Goal: Information Seeking & Learning: Learn about a topic

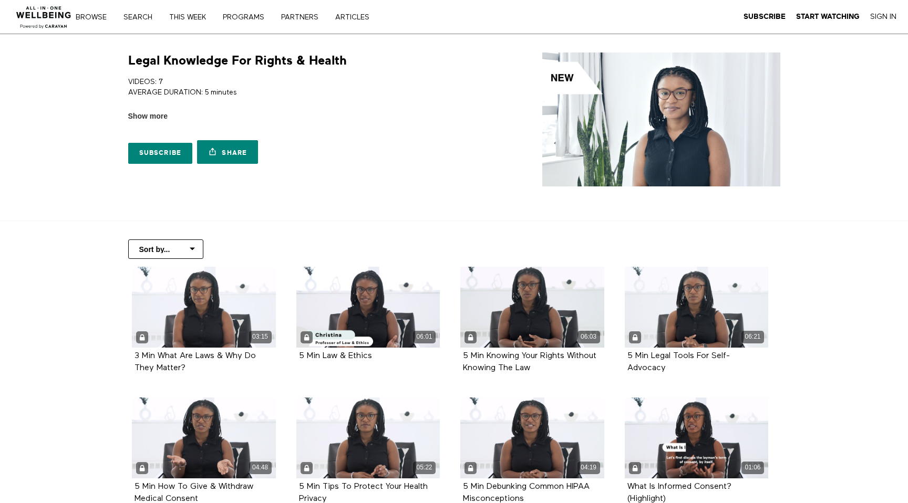
click at [881, 22] on div "Subscribe Start Watching Sign In" at bounding box center [818, 17] width 171 height 34
click at [880, 17] on link "Sign In" at bounding box center [883, 16] width 26 height 9
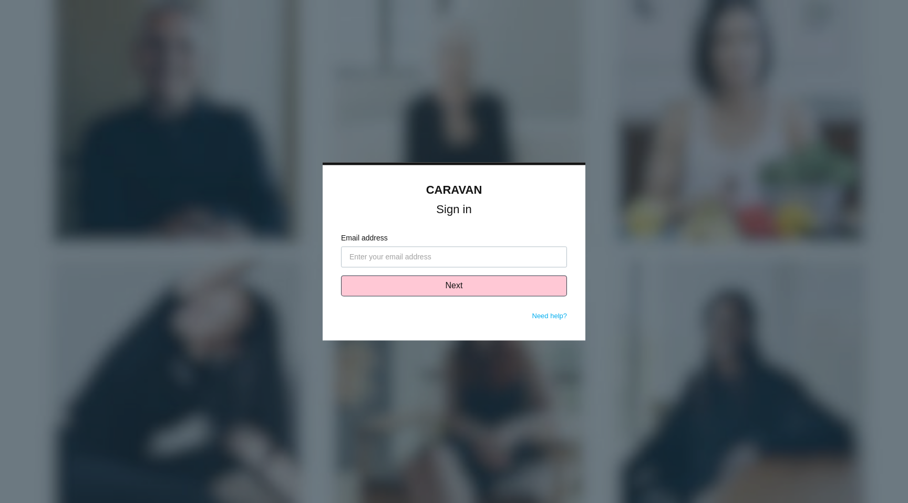
click at [410, 255] on input "Email address" at bounding box center [454, 257] width 226 height 21
type input "[PERSON_NAME][EMAIL_ADDRESS][DOMAIN_NAME]"
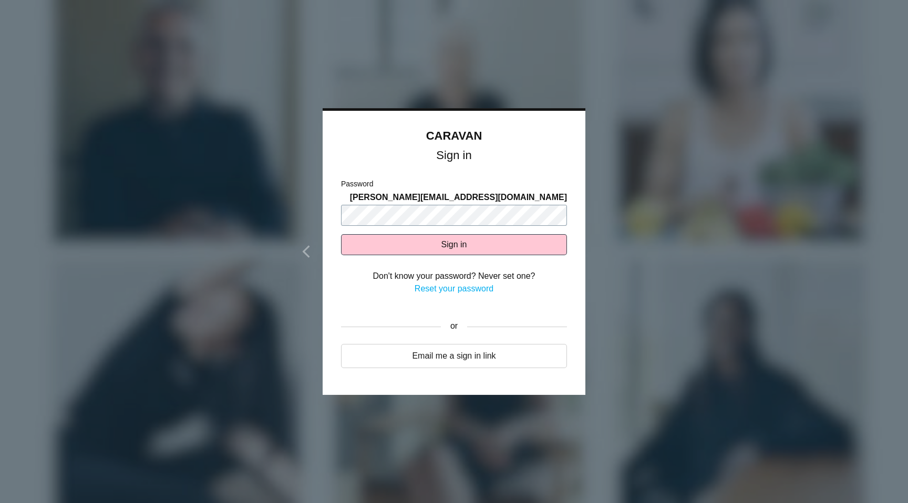
click at [341, 234] on button "Sign in" at bounding box center [454, 244] width 226 height 21
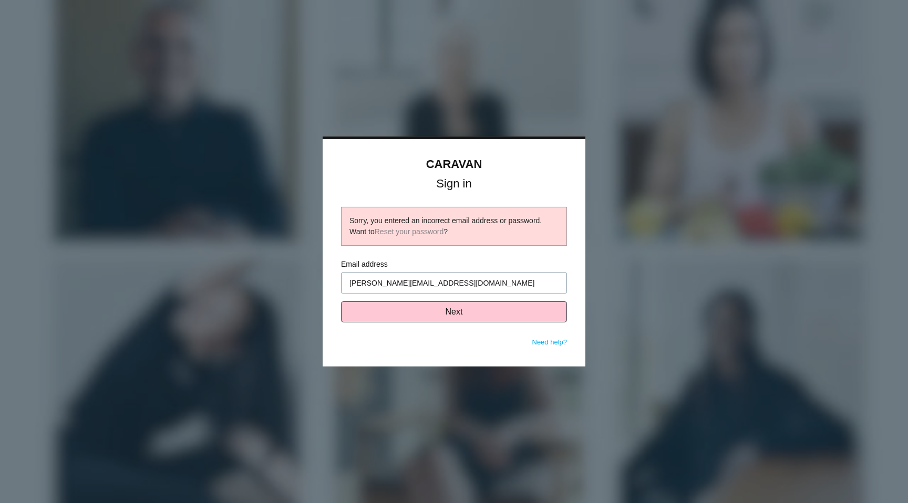
click at [491, 282] on input "[PERSON_NAME][EMAIL_ADDRESS][DOMAIN_NAME]" at bounding box center [454, 283] width 226 height 21
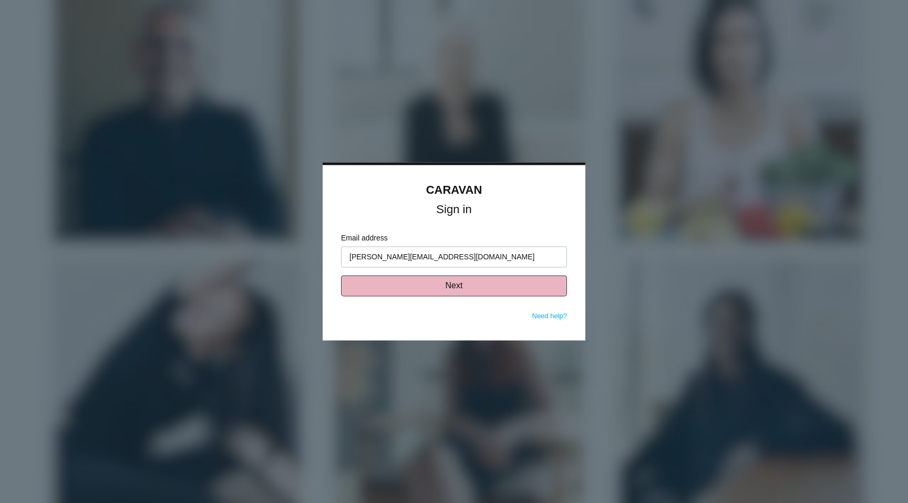
click at [490, 284] on button "Next" at bounding box center [454, 286] width 226 height 21
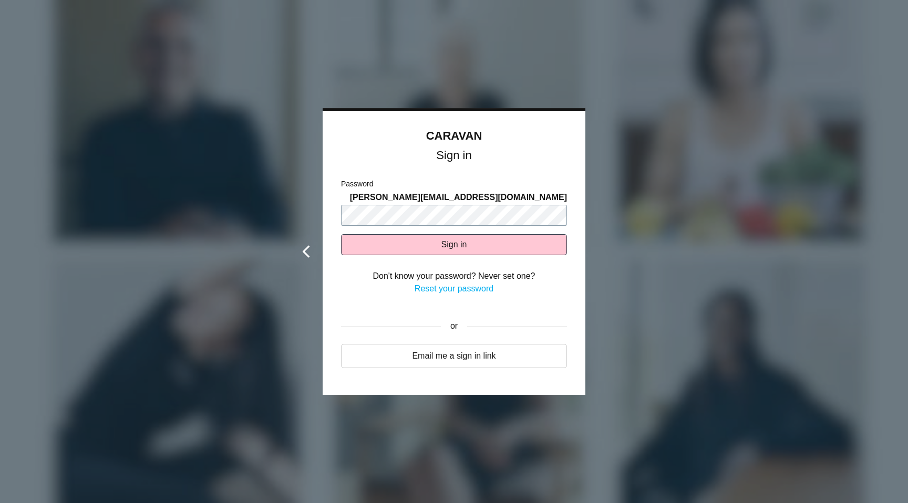
click at [323, 189] on div "CARAVAN Sign in Sorry, you entered an incorrect email address or password. Want…" at bounding box center [454, 251] width 263 height 287
click at [341, 234] on button "Sign in" at bounding box center [454, 244] width 226 height 21
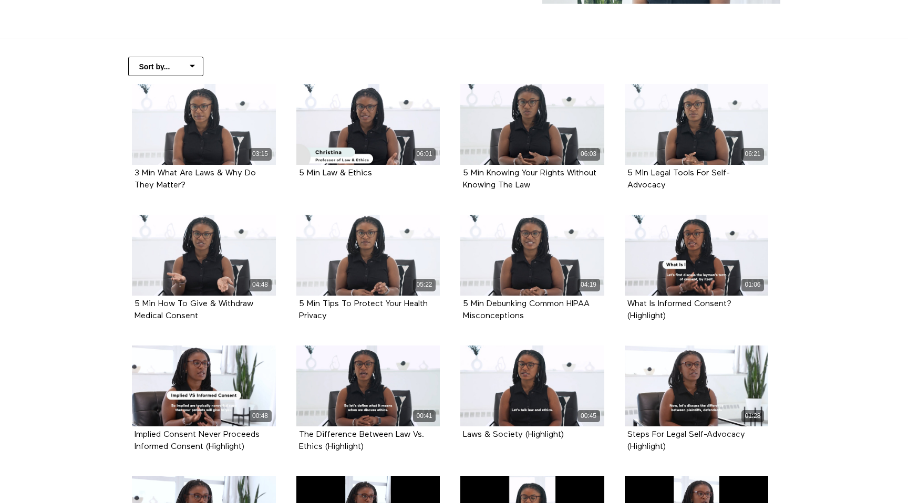
scroll to position [195, 0]
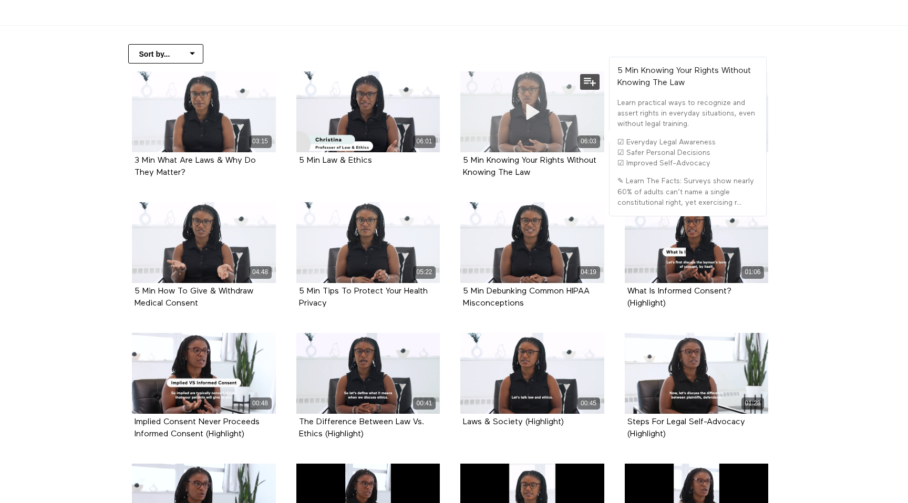
click at [516, 94] on div "06:03" at bounding box center [532, 111] width 144 height 81
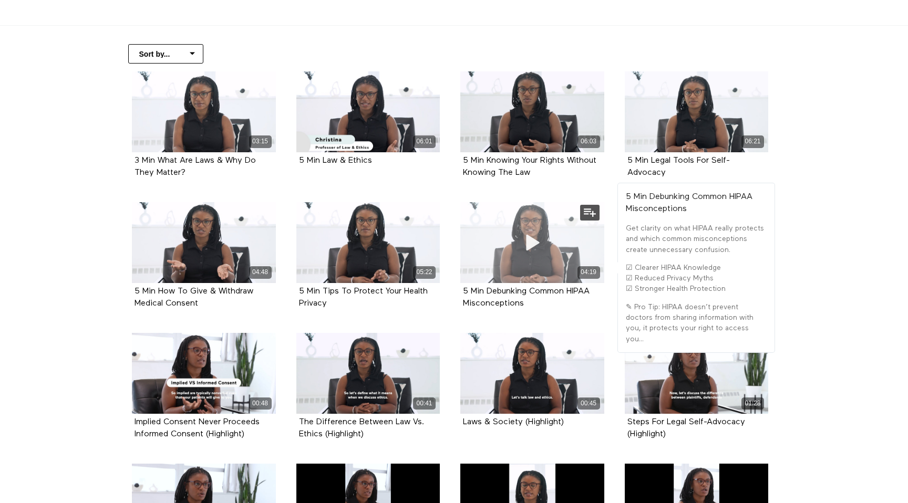
click at [575, 249] on div "04:19" at bounding box center [532, 242] width 144 height 81
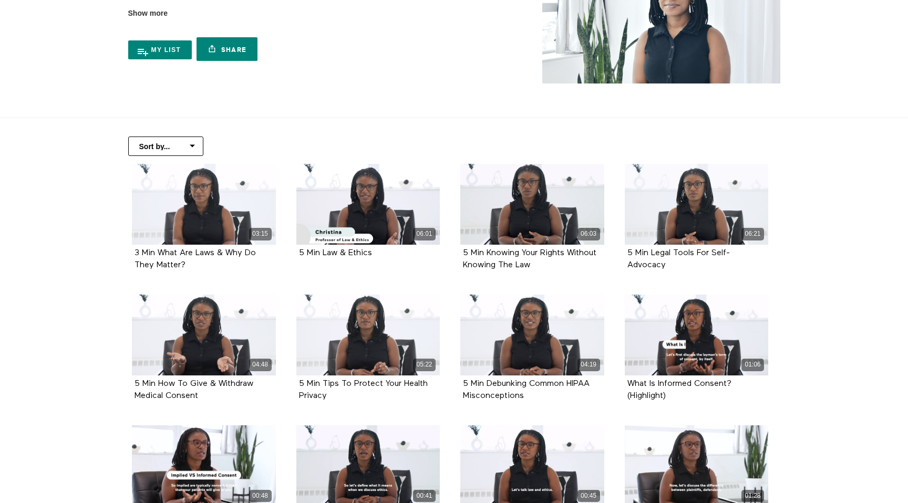
scroll to position [108, 0]
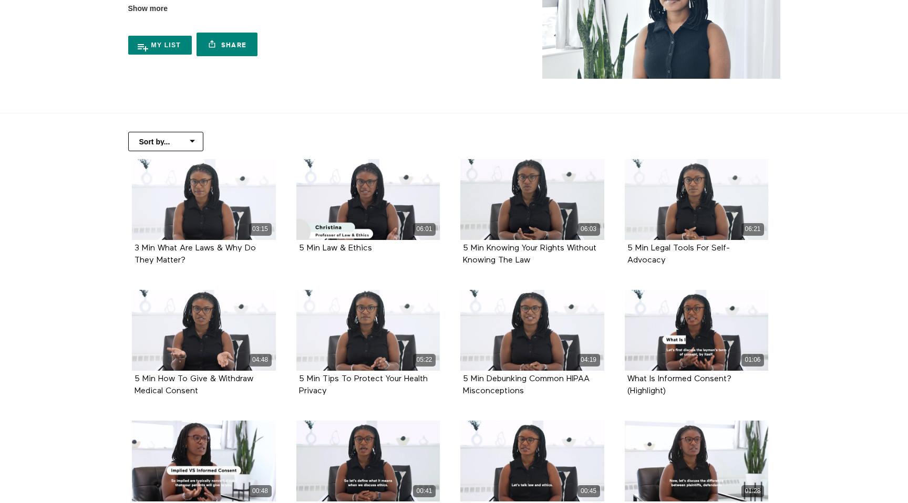
click at [173, 130] on div "Sort by... Alphabetical Release date" at bounding box center [454, 136] width 673 height 46
click at [173, 142] on select "Sort by... Alphabetical Release date" at bounding box center [165, 141] width 75 height 19
select select "https://app.allinonewellbeing.com/legal-knowledge-for-rights-health?_kx=xWrLg2b…"
click at [128, 132] on select "Sort by... Alphabetical Release date" at bounding box center [165, 141] width 75 height 19
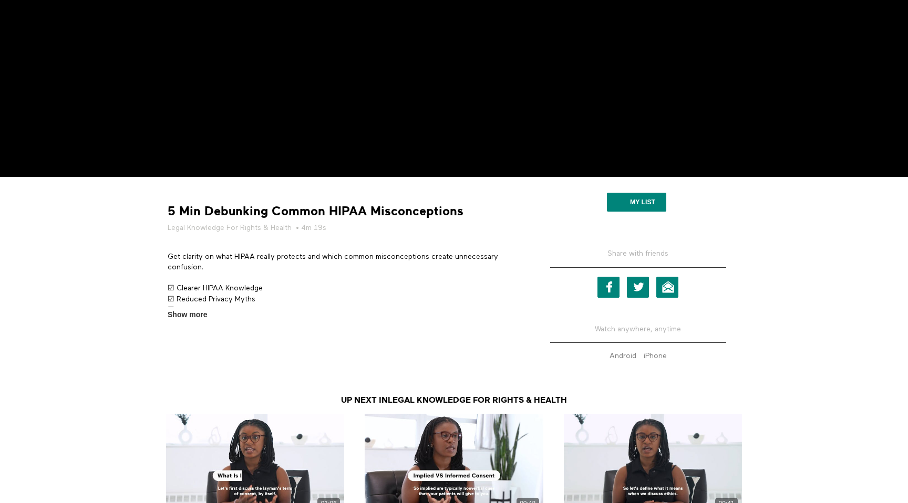
scroll to position [307, 0]
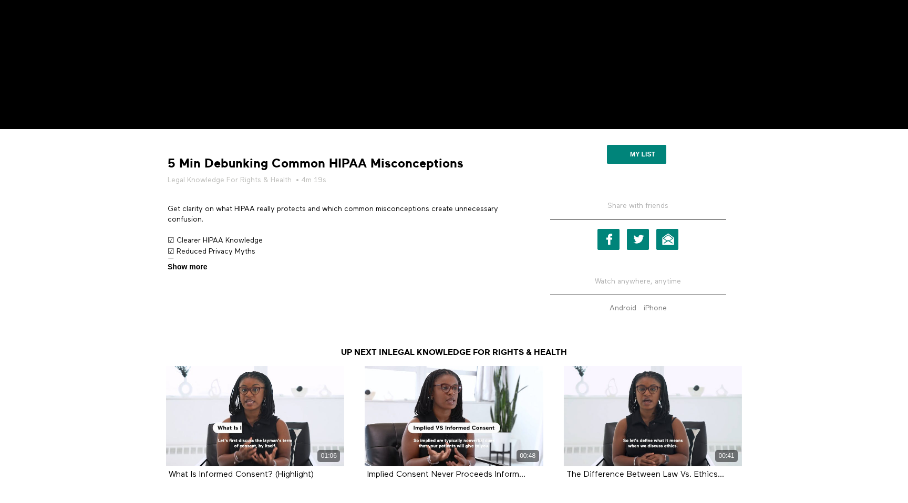
click at [196, 263] on span "Show more" at bounding box center [187, 267] width 39 height 11
click at [0, 0] on input "Show more Show less" at bounding box center [0, 0] width 0 height 0
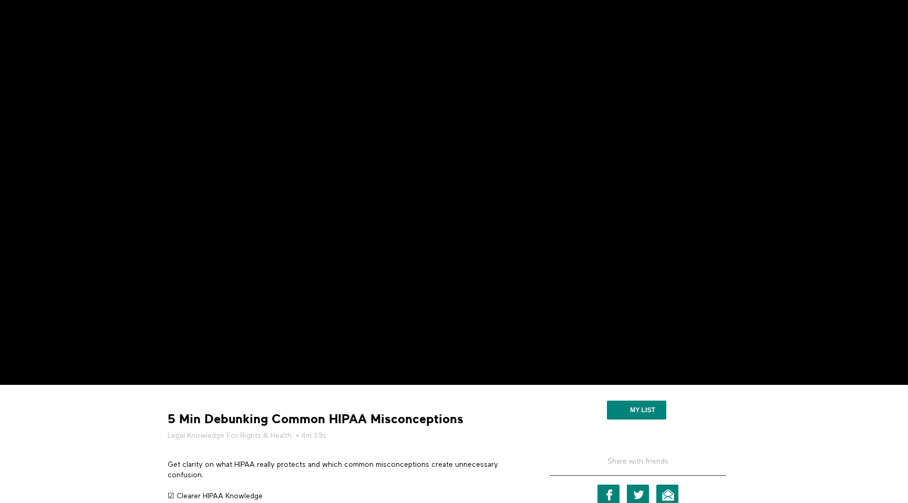
scroll to position [0, 0]
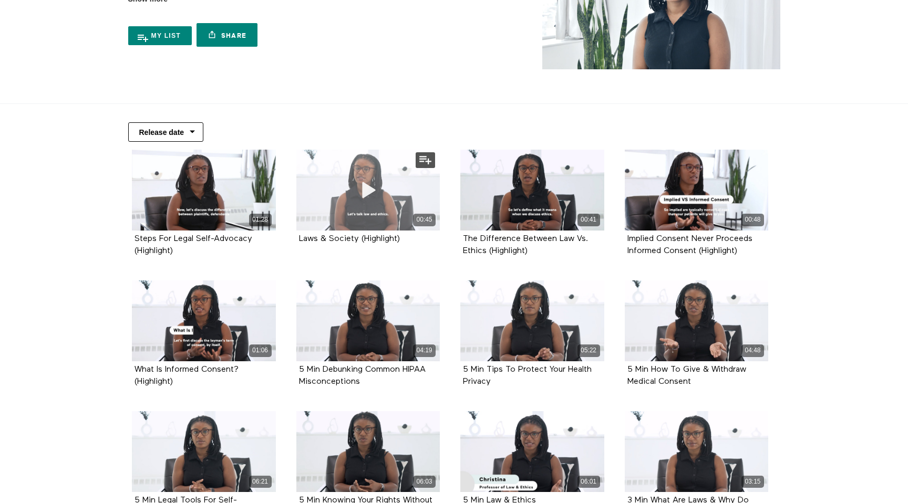
scroll to position [115, 0]
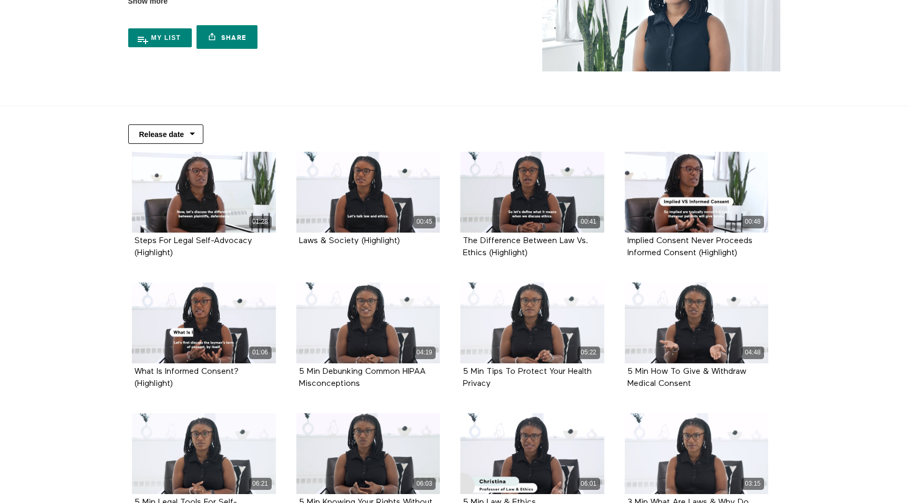
click at [191, 139] on select "Sort by... Alphabetical Release date" at bounding box center [165, 134] width 75 height 19
select select "[URL][DOMAIN_NAME]"
click at [128, 125] on select "Sort by... Alphabetical Release date" at bounding box center [165, 134] width 75 height 19
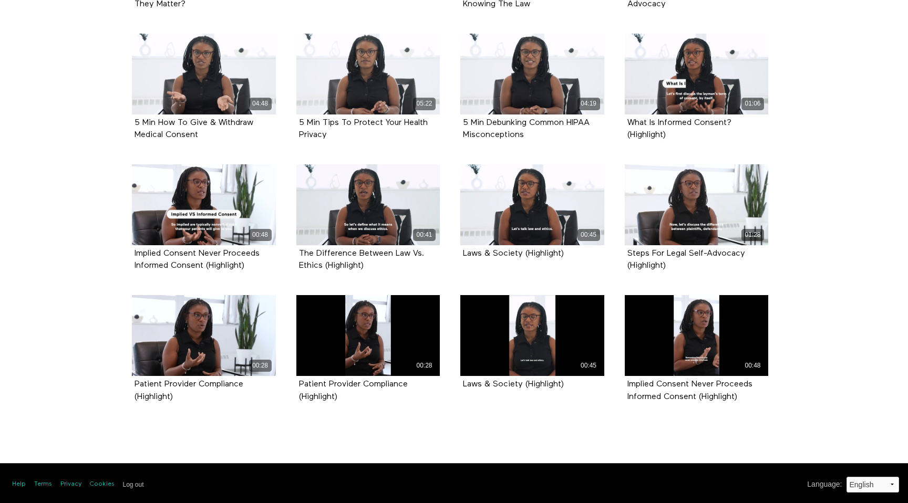
scroll to position [367, 0]
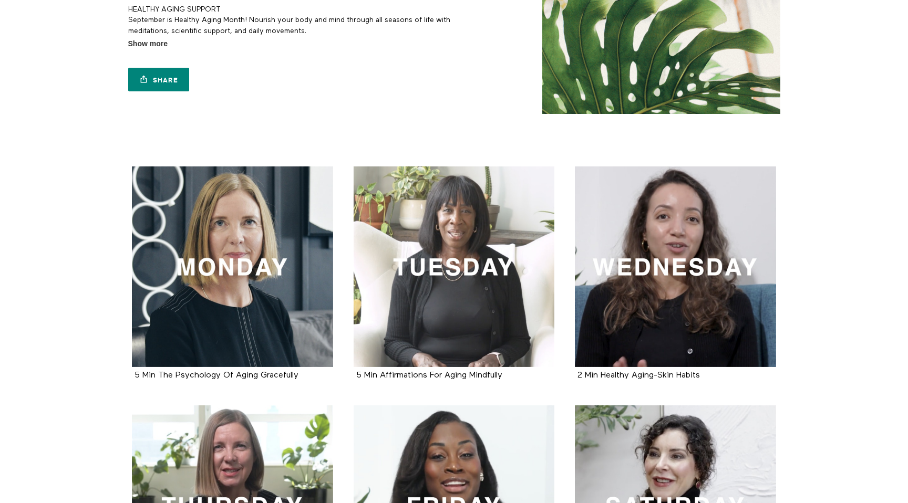
scroll to position [62, 0]
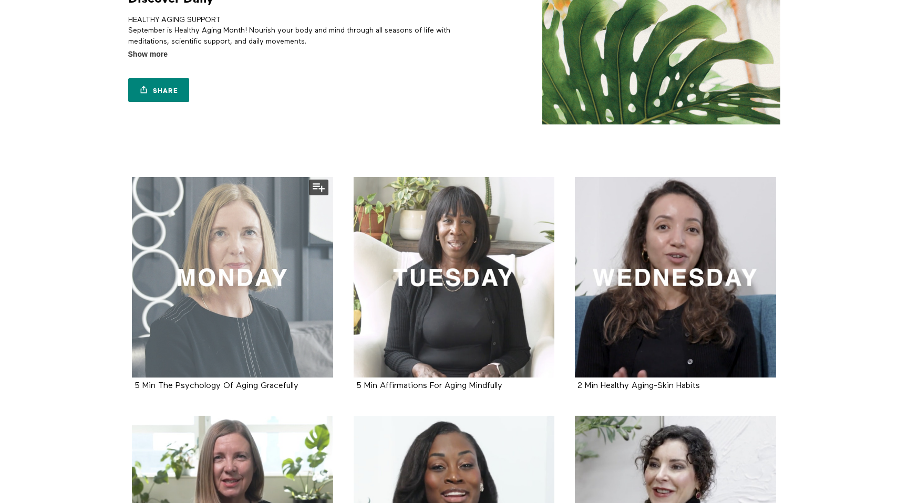
click at [261, 255] on div at bounding box center [232, 277] width 201 height 201
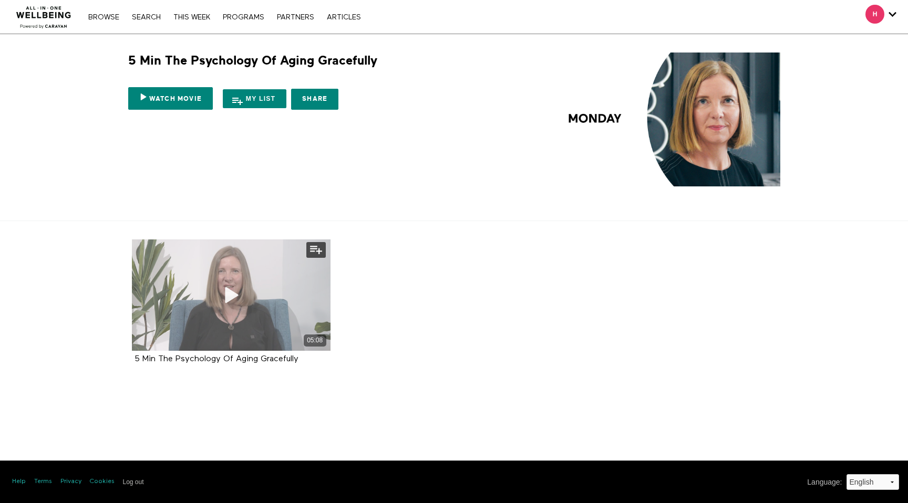
click at [241, 288] on icon at bounding box center [231, 295] width 32 height 18
click at [221, 277] on div "05:08" at bounding box center [231, 295] width 199 height 111
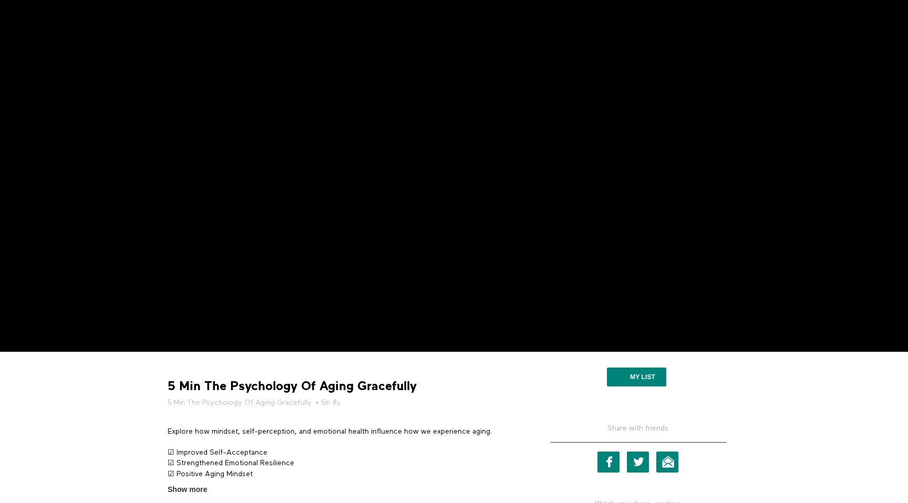
scroll to position [210, 0]
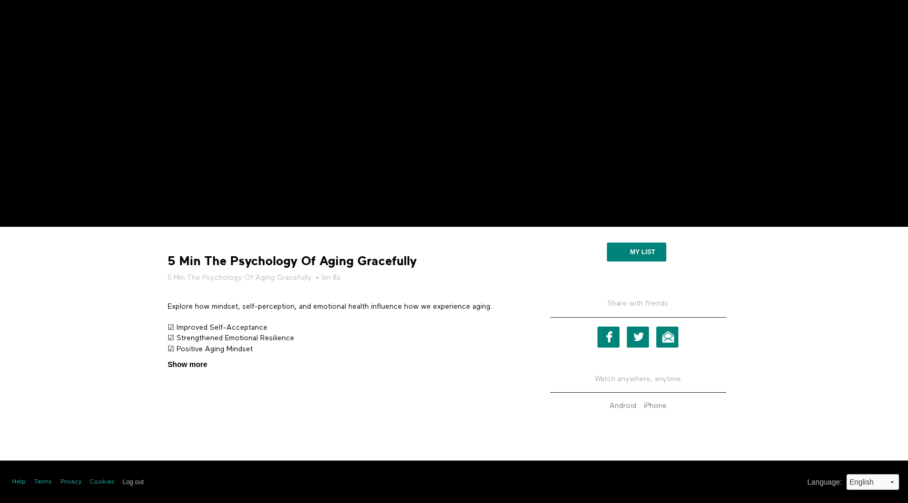
click at [197, 366] on span "Show more" at bounding box center [187, 364] width 39 height 11
click at [0, 0] on input "Show more Show less" at bounding box center [0, 0] width 0 height 0
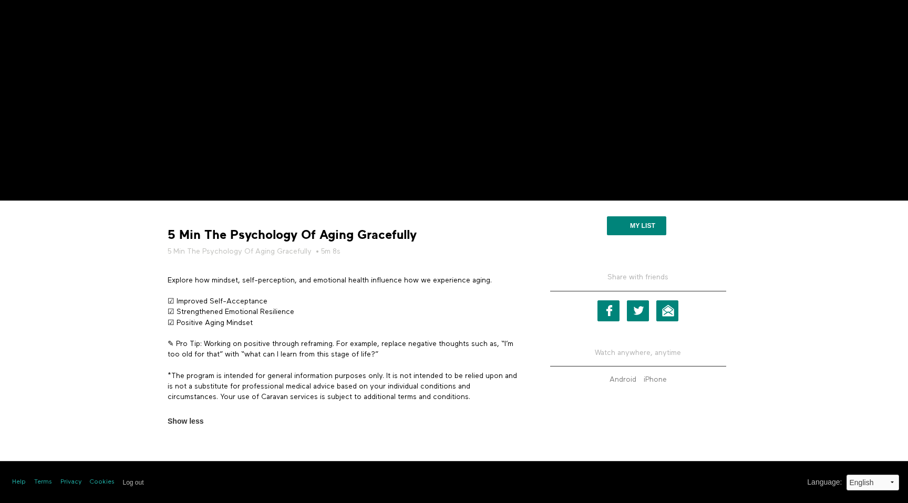
scroll to position [0, 0]
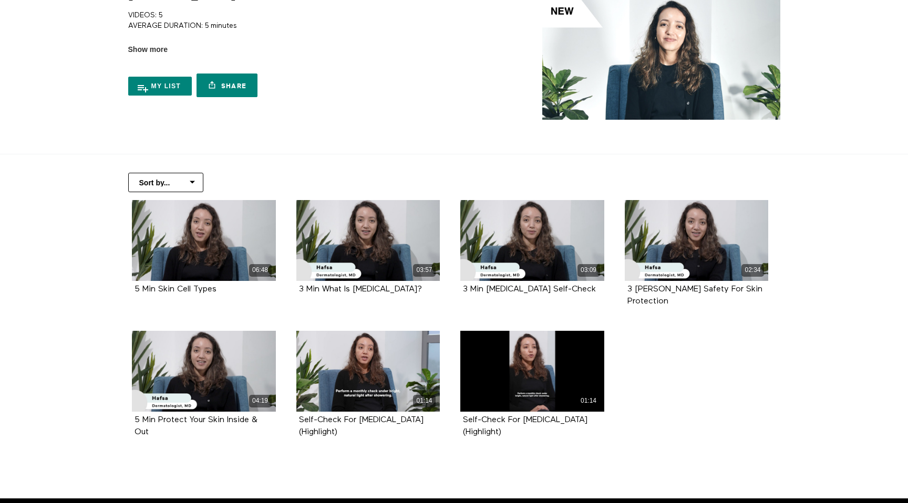
scroll to position [86, 0]
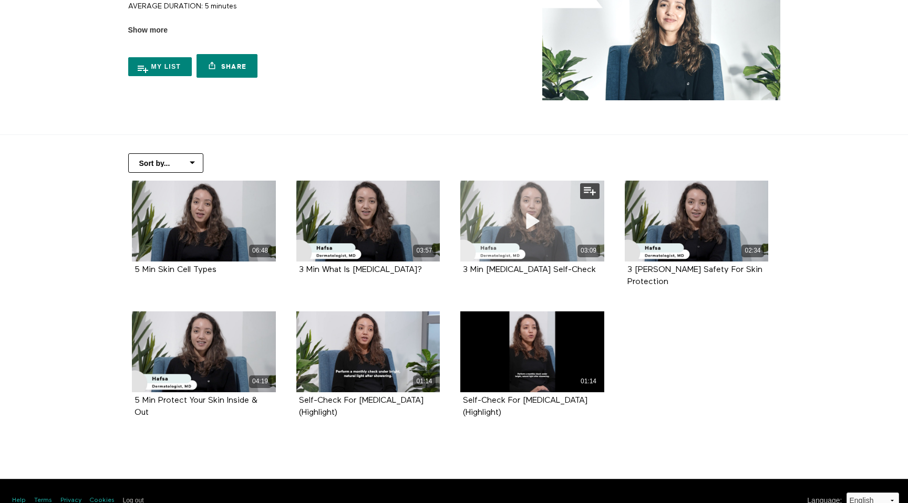
click at [546, 210] on span at bounding box center [532, 221] width 32 height 32
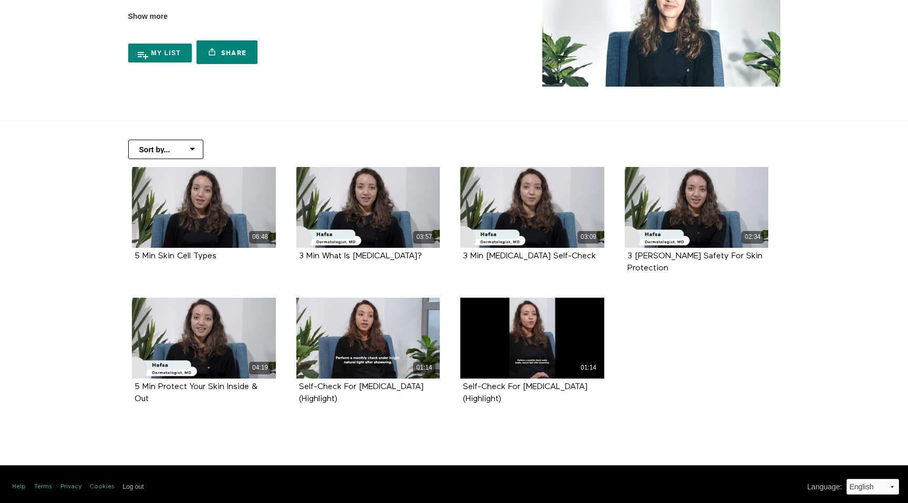
scroll to position [105, 0]
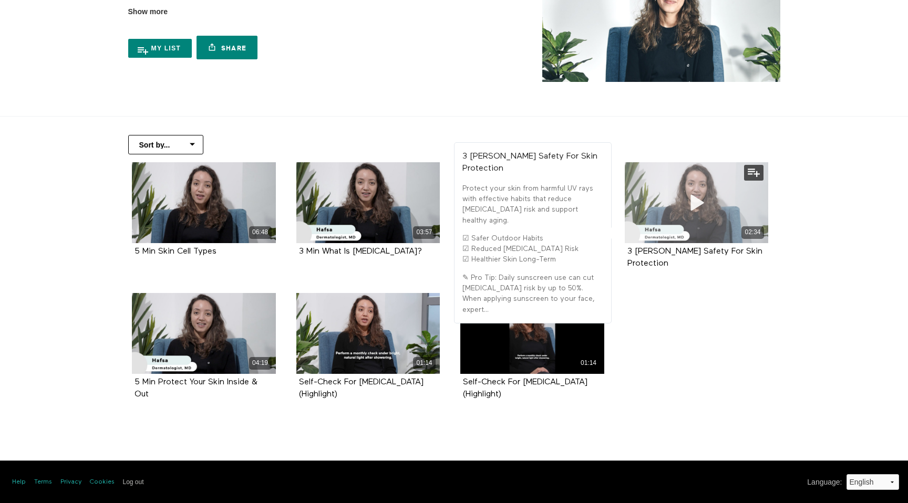
click at [705, 191] on span at bounding box center [696, 203] width 32 height 32
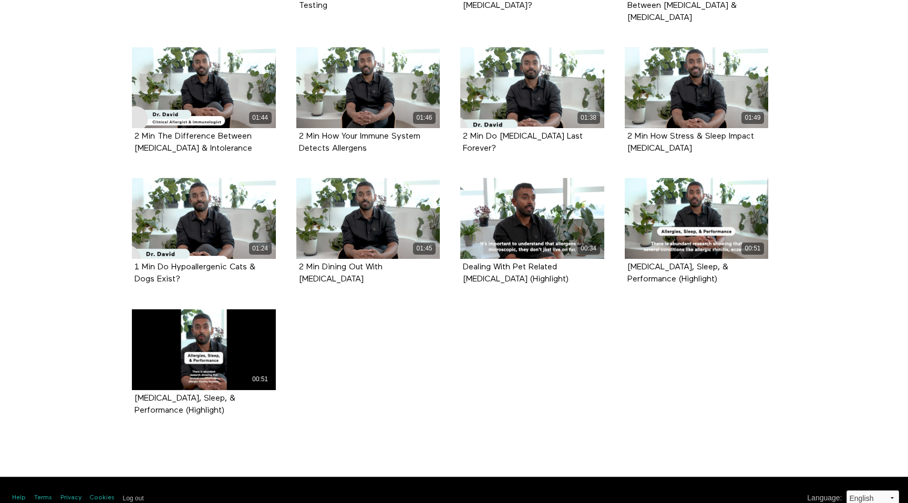
scroll to position [367, 0]
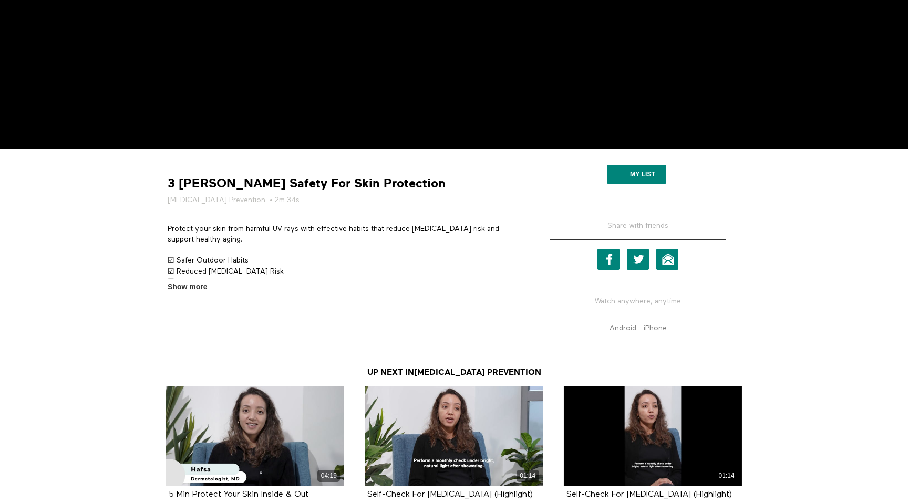
scroll to position [288, 0]
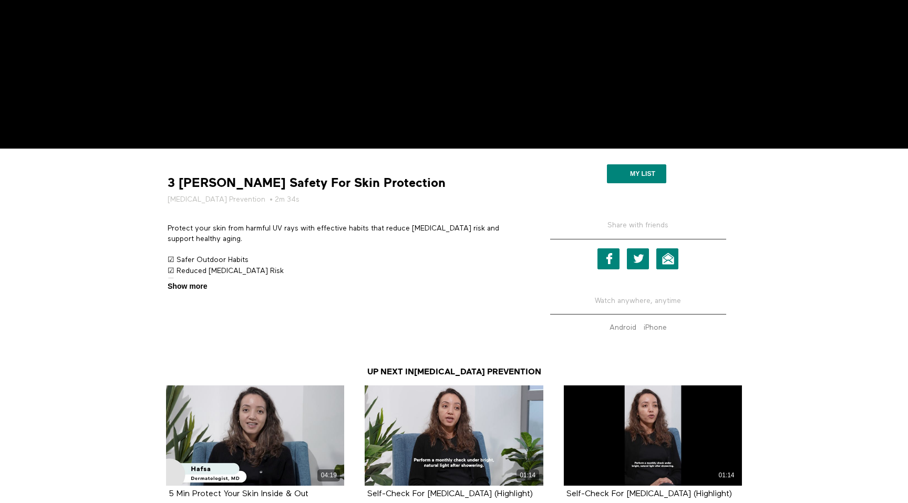
click at [196, 281] on span "Show more" at bounding box center [187, 286] width 39 height 11
click at [0, 0] on input "Show more Show less" at bounding box center [0, 0] width 0 height 0
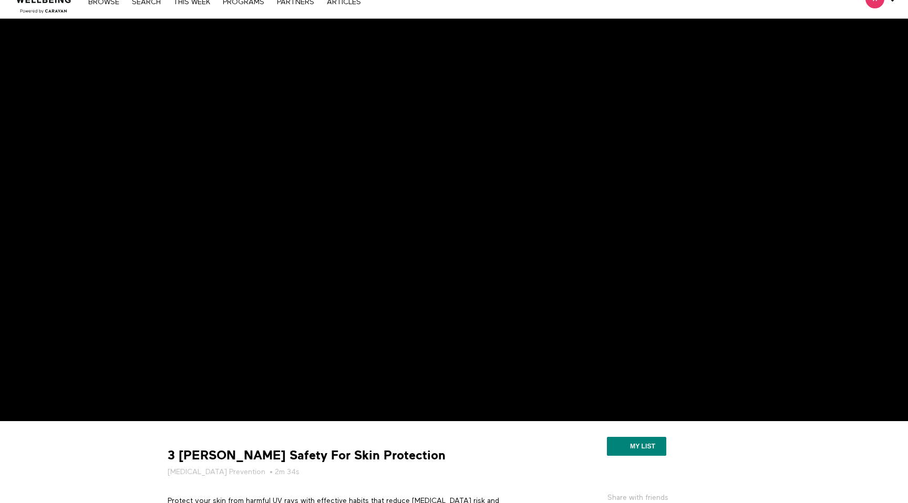
scroll to position [0, 0]
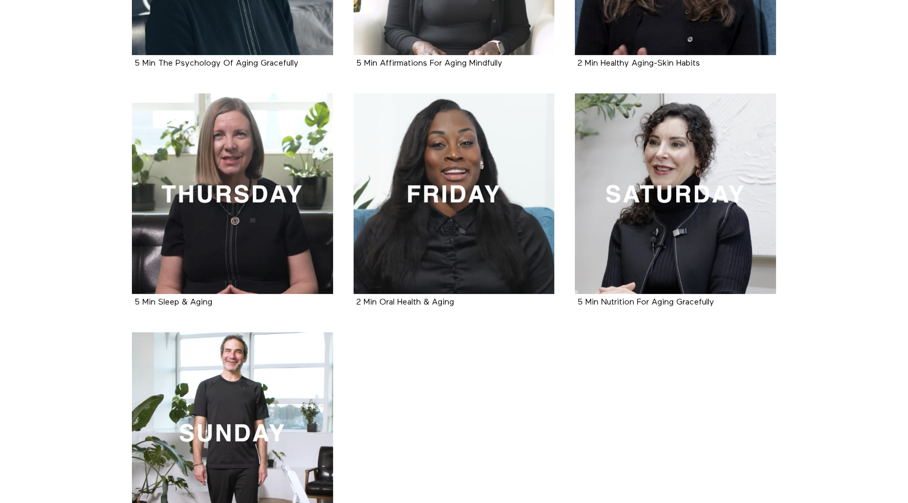
scroll to position [532, 0]
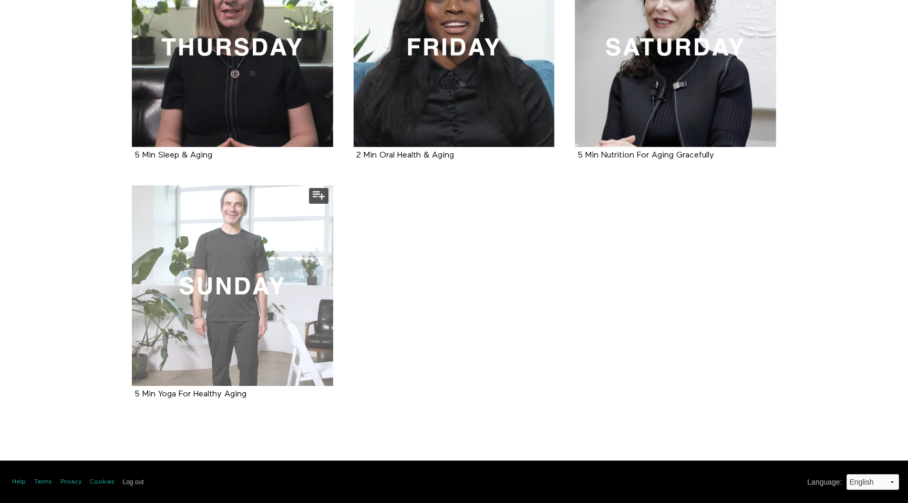
click at [289, 340] on div at bounding box center [232, 285] width 201 height 201
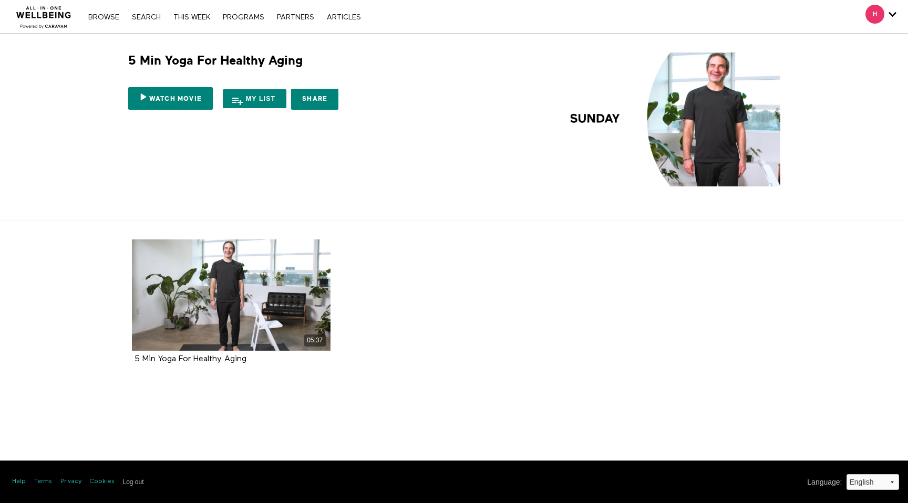
click at [398, 157] on div "5 Min Yoga For Healthy Aging Watch Movie My list Share Share with your friends …" at bounding box center [454, 120] width 673 height 134
click at [250, 101] on button "My list" at bounding box center [255, 98] width 64 height 19
click at [257, 104] on button "My list" at bounding box center [255, 98] width 64 height 19
click at [243, 21] on nav "Browse Search THIS WEEK PROGRAMS PARTNERS ARTICLES Account settings Manage Subs…" at bounding box center [224, 17] width 283 height 11
click at [243, 16] on link "PROGRAMS" at bounding box center [244, 17] width 52 height 7
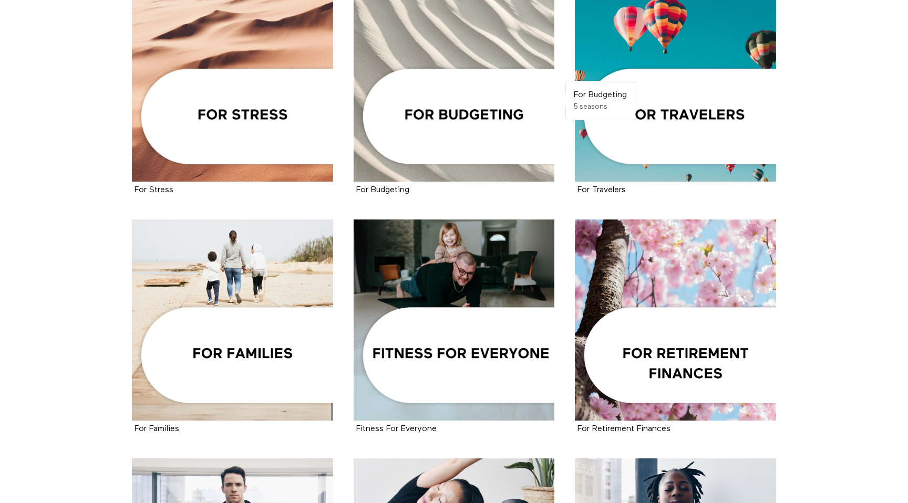
scroll to position [742, 0]
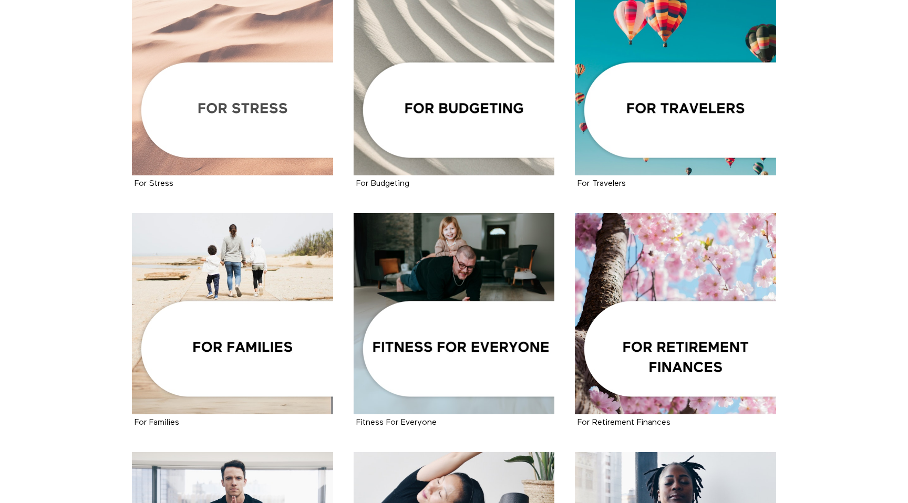
click at [256, 137] on div at bounding box center [232, 75] width 201 height 201
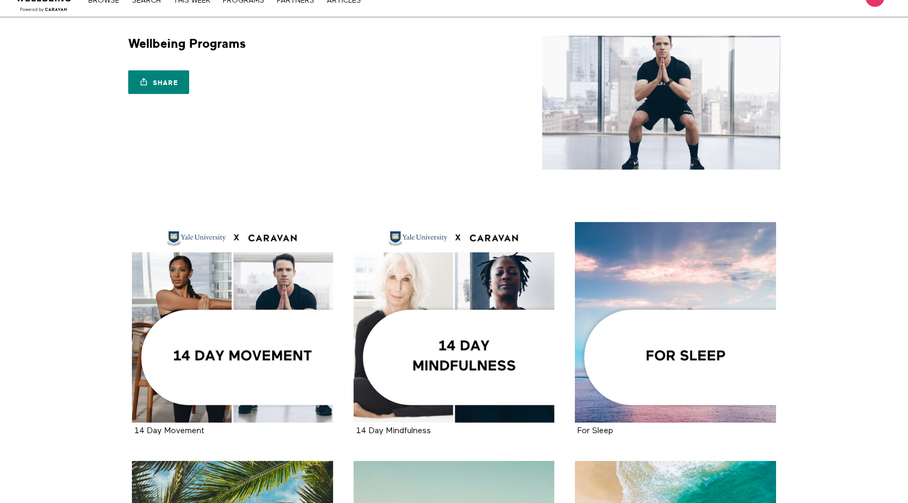
scroll to position [0, 0]
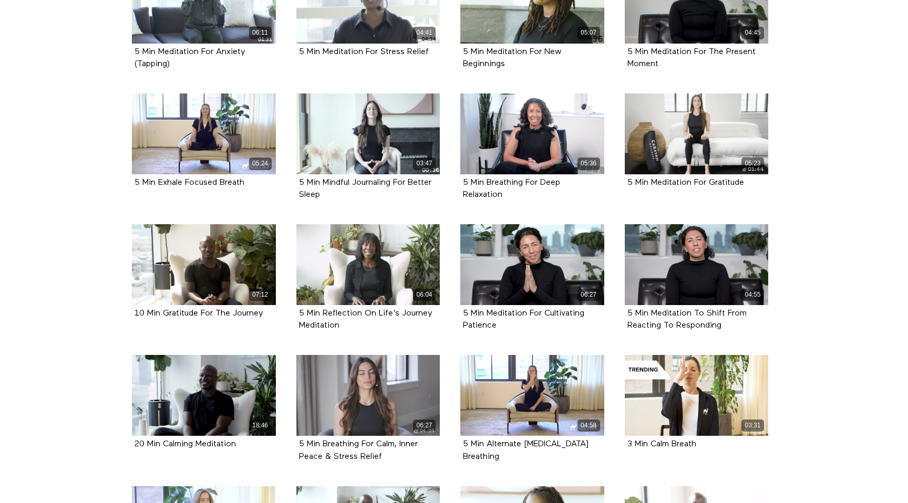
scroll to position [657, 0]
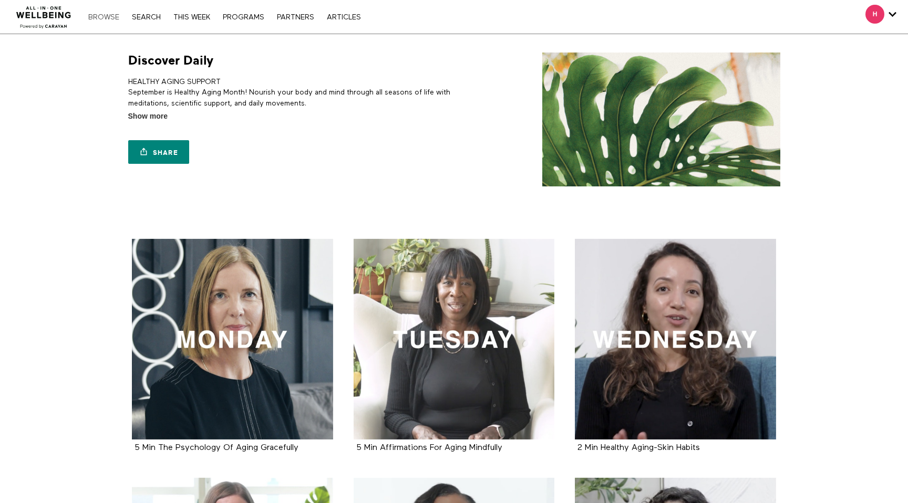
click at [105, 20] on link "Browse" at bounding box center [104, 17] width 42 height 7
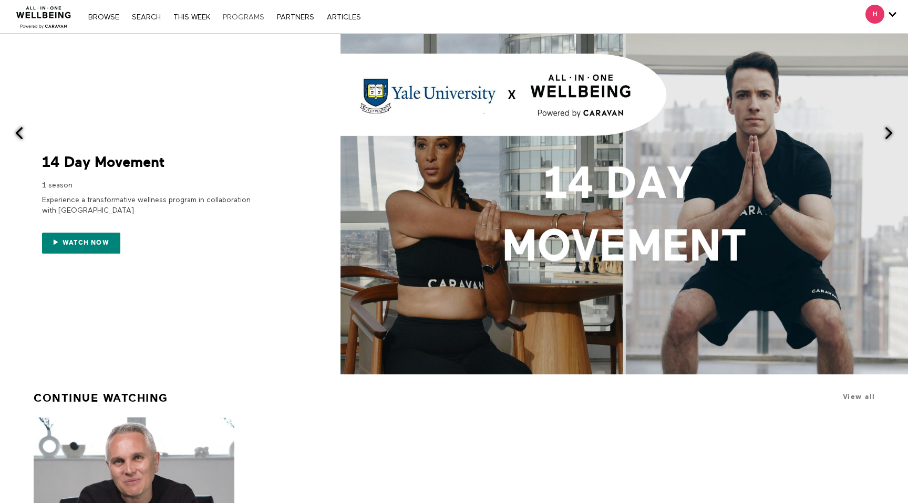
click at [230, 20] on link "PROGRAMS" at bounding box center [244, 17] width 52 height 7
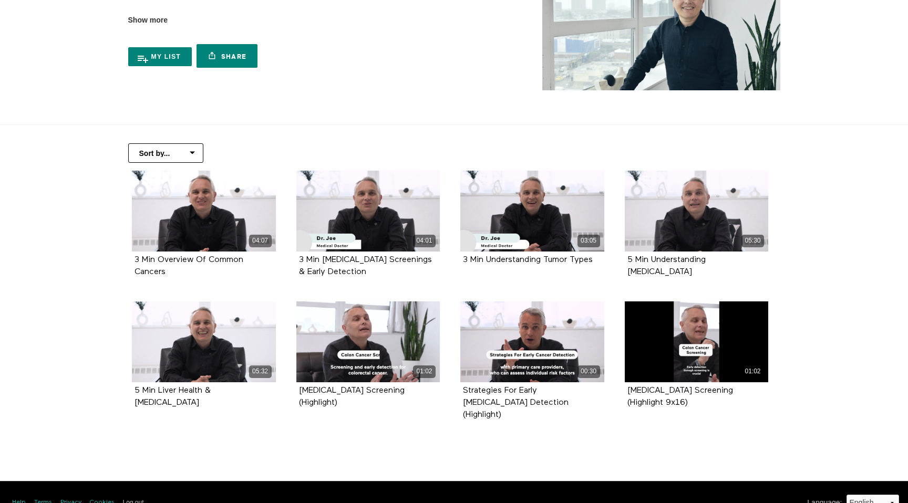
scroll to position [100, 0]
